Goal: Transaction & Acquisition: Subscribe to service/newsletter

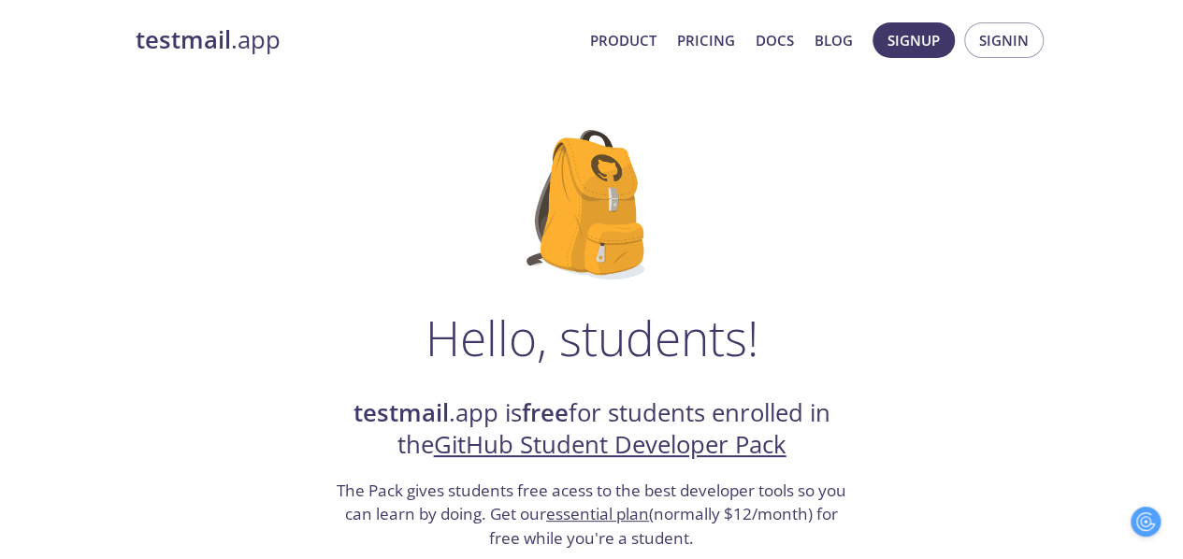
scroll to position [7, 0]
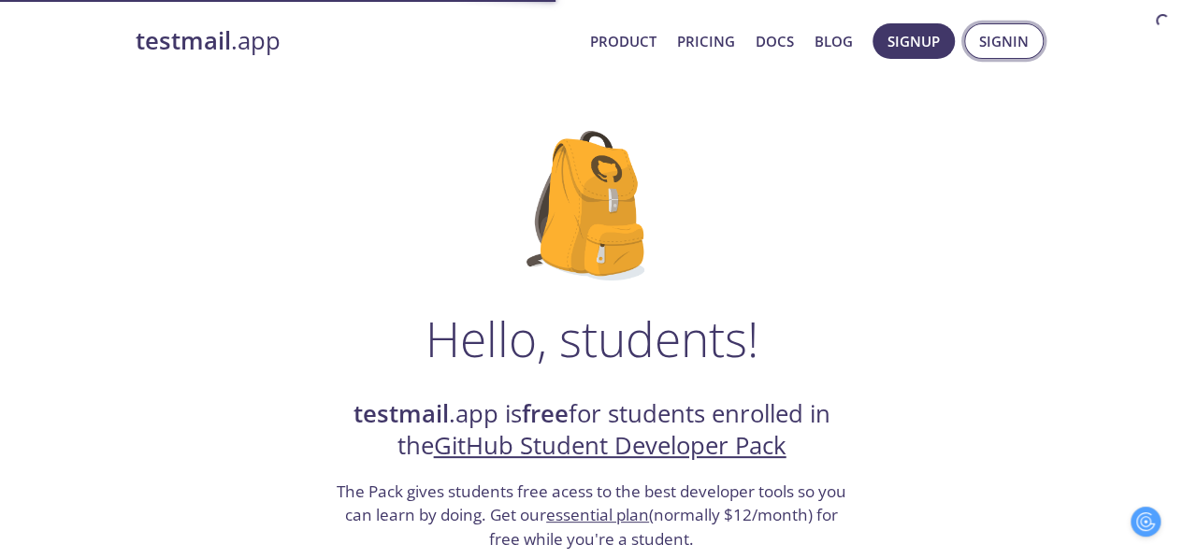
click at [1003, 31] on span "Signin" at bounding box center [1004, 41] width 50 height 24
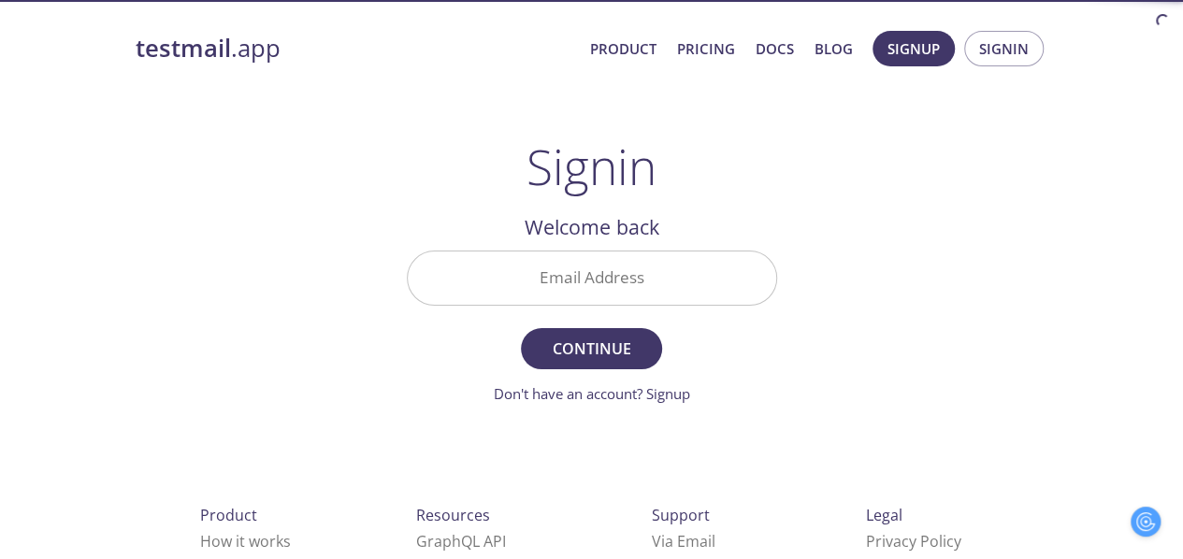
click at [711, 263] on input "Email Address" at bounding box center [592, 277] width 368 height 53
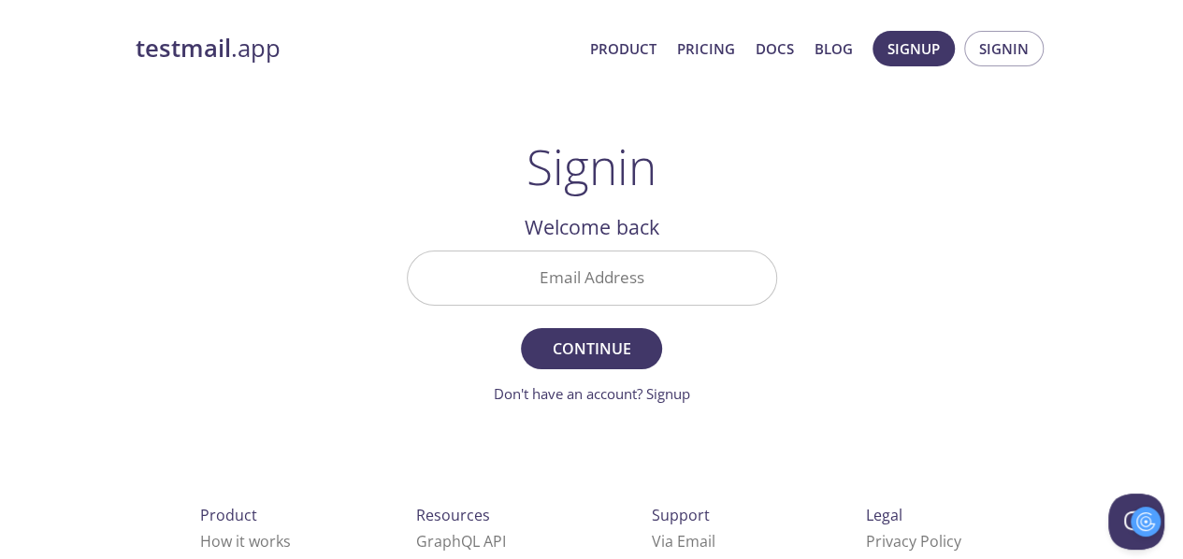
click at [887, 228] on div "testmail .app Product Pricing Docs Blog Signup Signin Signin Welcome back Email…" at bounding box center [591, 409] width 957 height 780
click at [869, 46] on span "Signup Signin" at bounding box center [958, 48] width 180 height 45
click at [653, 388] on link "Don't have an account? Signup" at bounding box center [592, 393] width 196 height 19
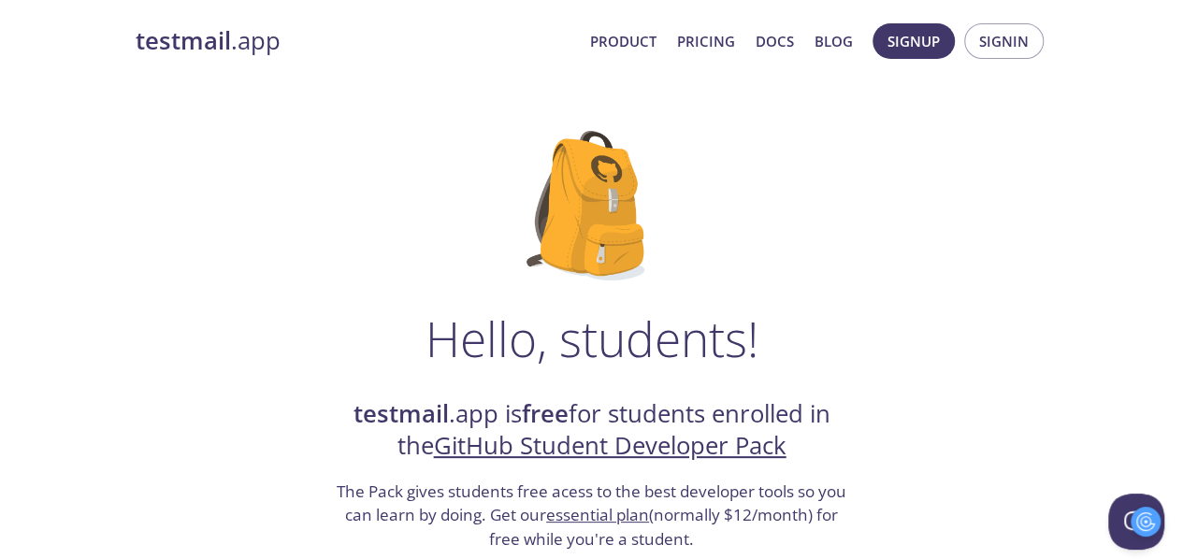
scroll to position [299, 0]
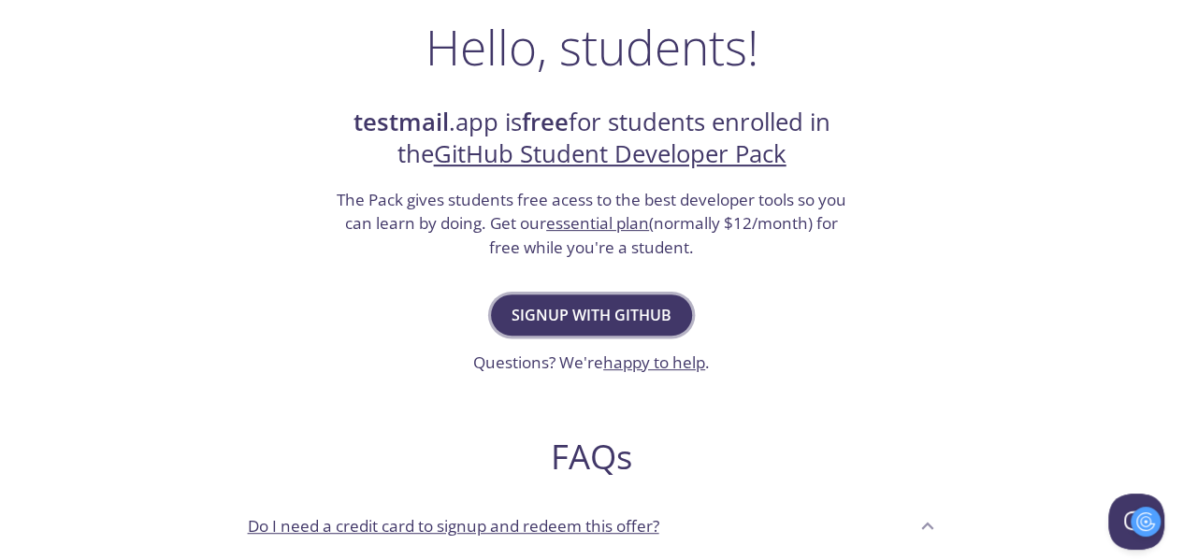
click at [544, 306] on span "Signup with GitHub" at bounding box center [591, 315] width 160 height 26
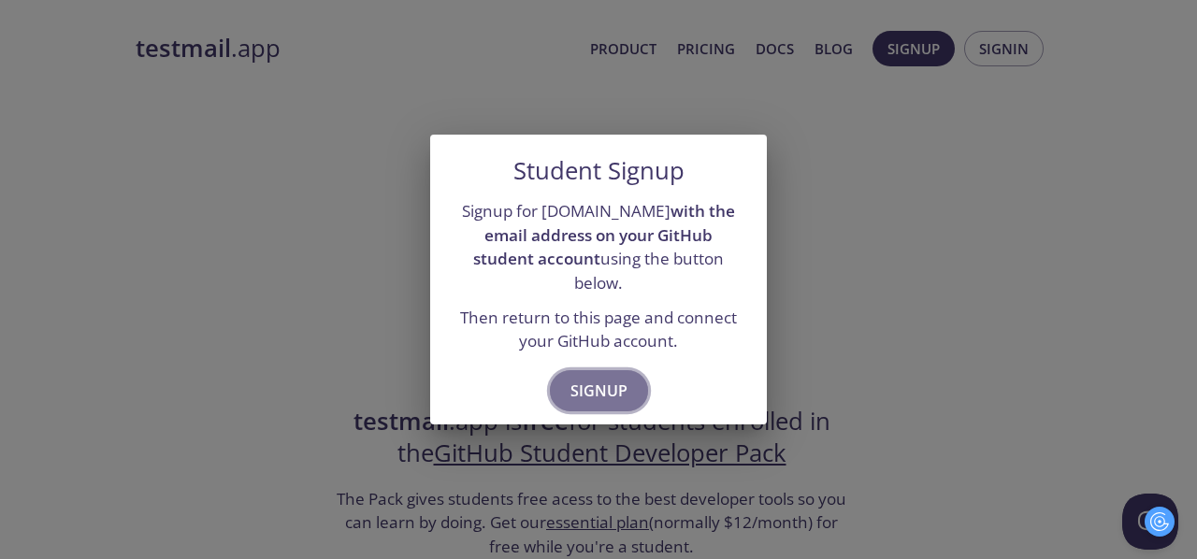
click at [602, 388] on span "Signup" at bounding box center [598, 391] width 57 height 26
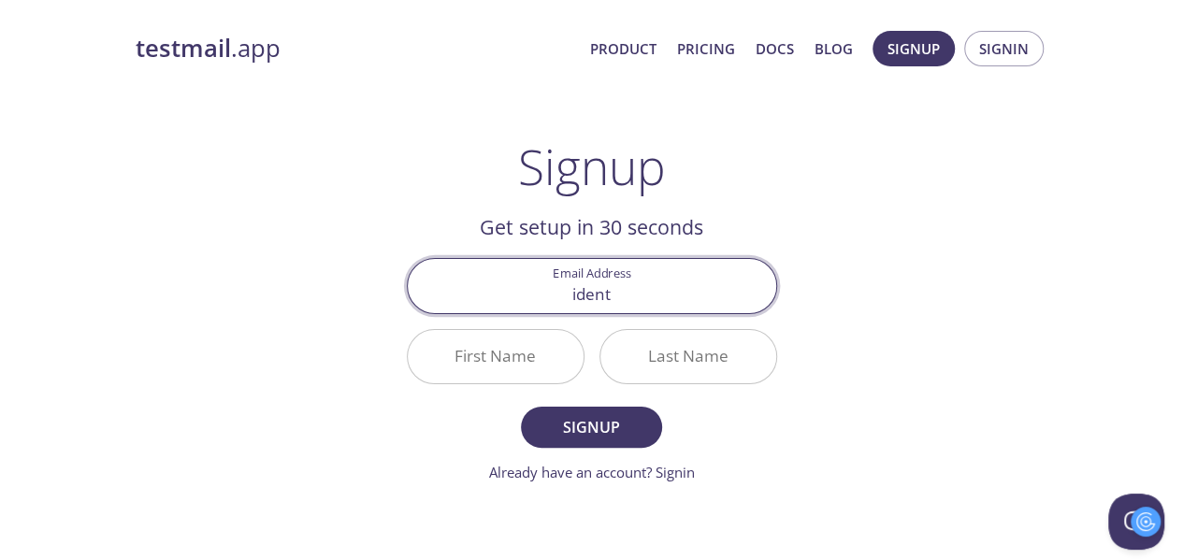
type input "[EMAIL_ADDRESS][DOMAIN_NAME]"
click at [507, 355] on input "First Name" at bounding box center [496, 356] width 176 height 53
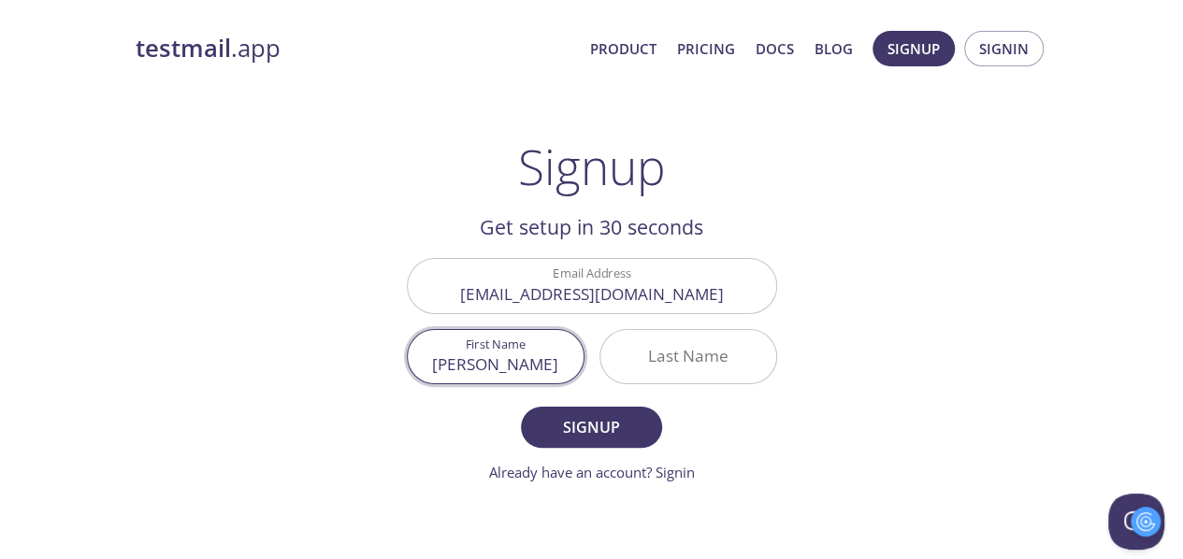
type input "[PERSON_NAME]"
click at [708, 375] on input "Last Name" at bounding box center [688, 356] width 176 height 53
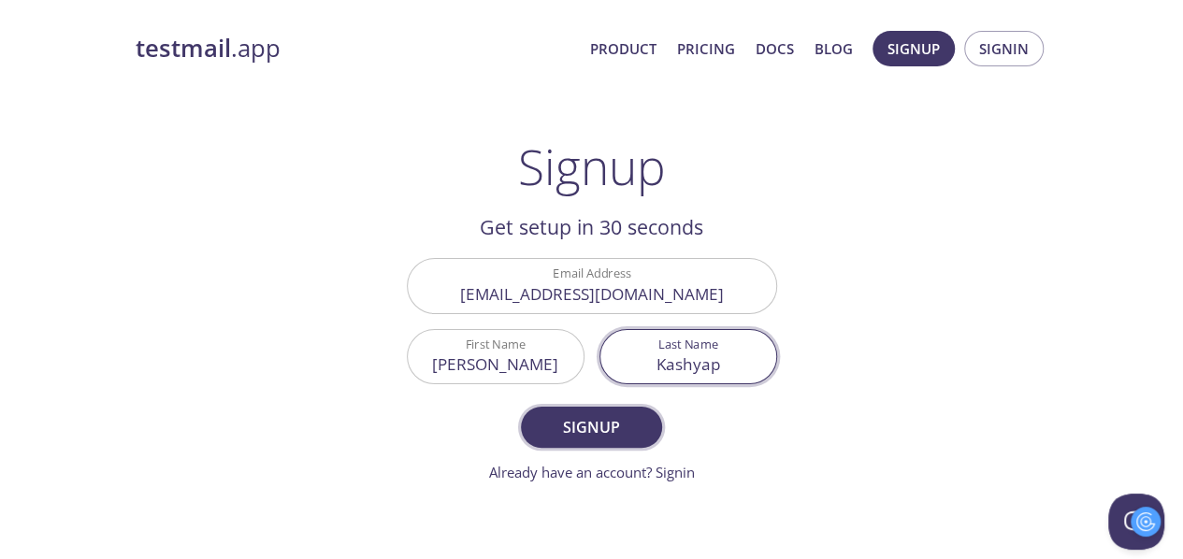
type input "Kashyap"
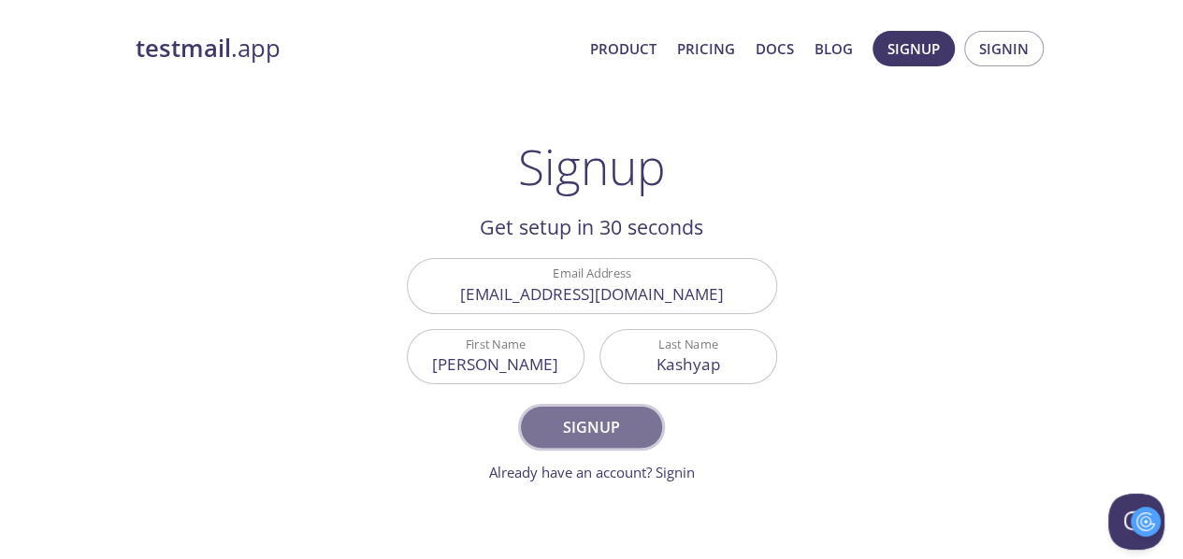
click at [606, 414] on span "Signup" at bounding box center [590, 427] width 99 height 26
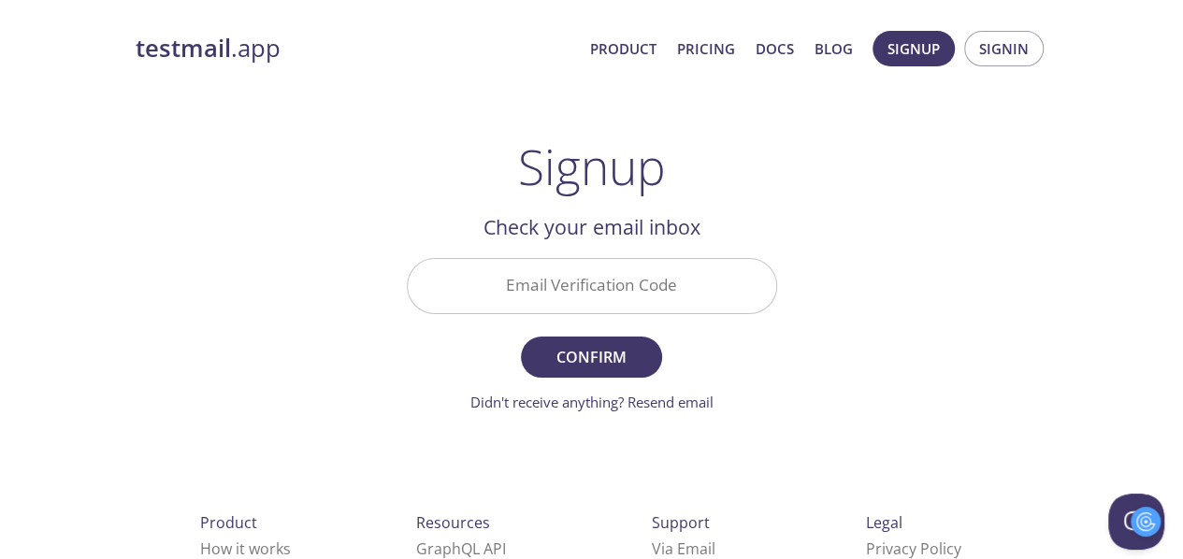
click at [591, 281] on input "Email Verification Code" at bounding box center [592, 285] width 368 height 53
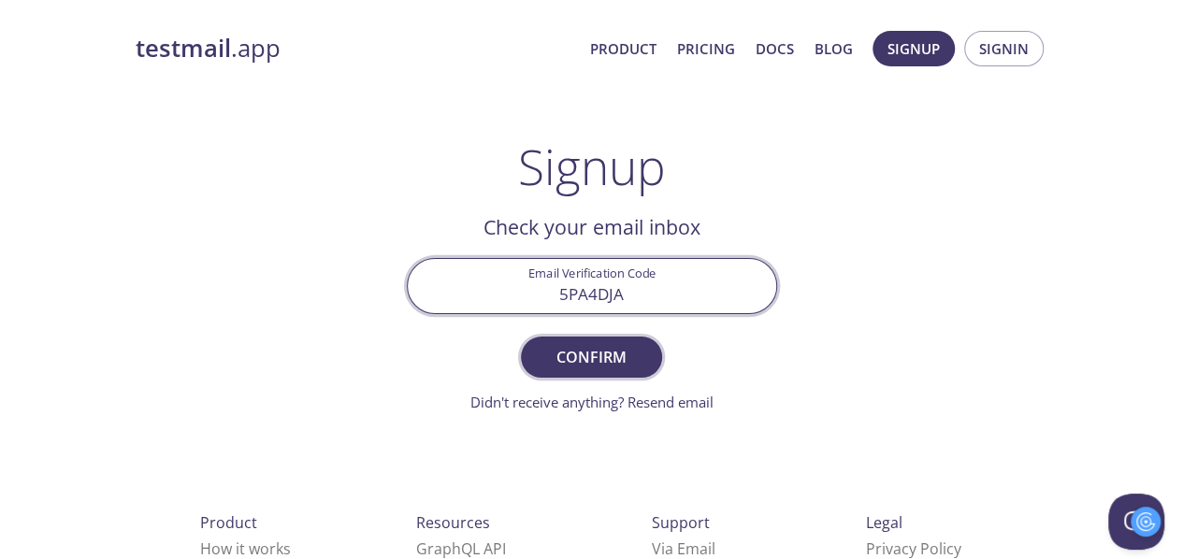
type input "5PA4DJA"
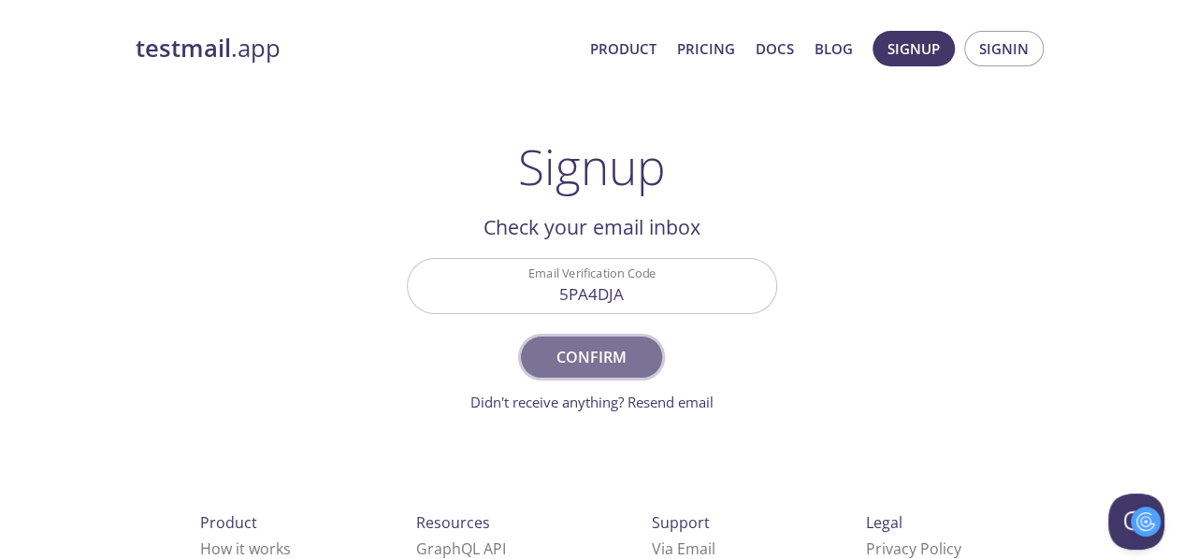
click at [610, 341] on button "Confirm" at bounding box center [591, 357] width 140 height 41
